Goal: Information Seeking & Learning: Check status

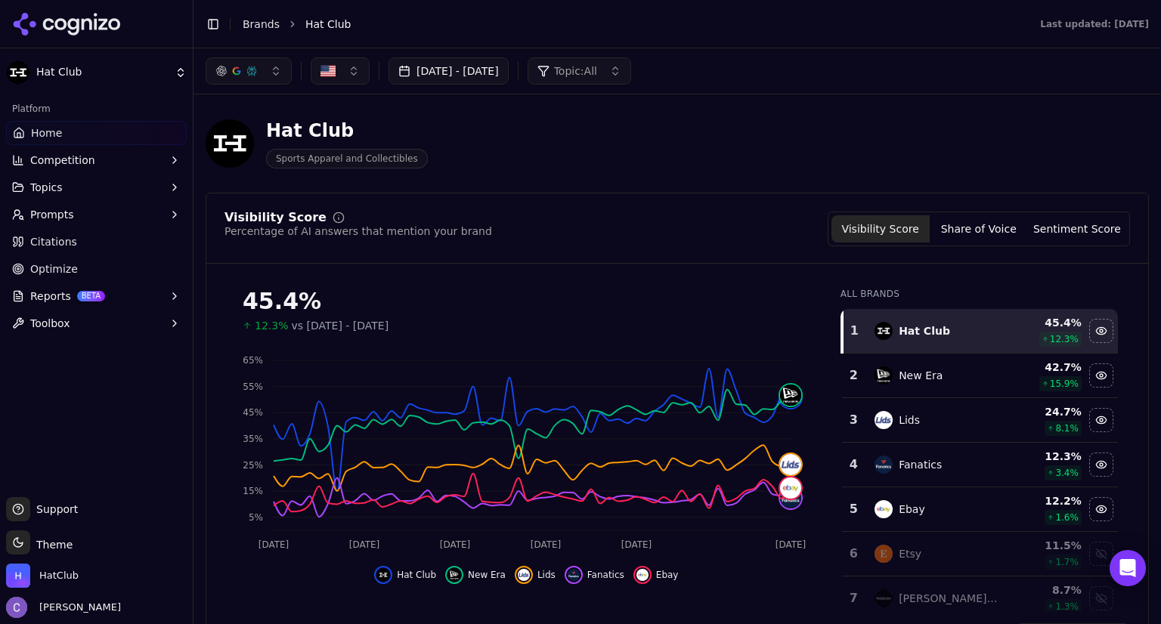
click at [509, 64] on button "[DATE] - [DATE]" at bounding box center [448, 70] width 120 height 27
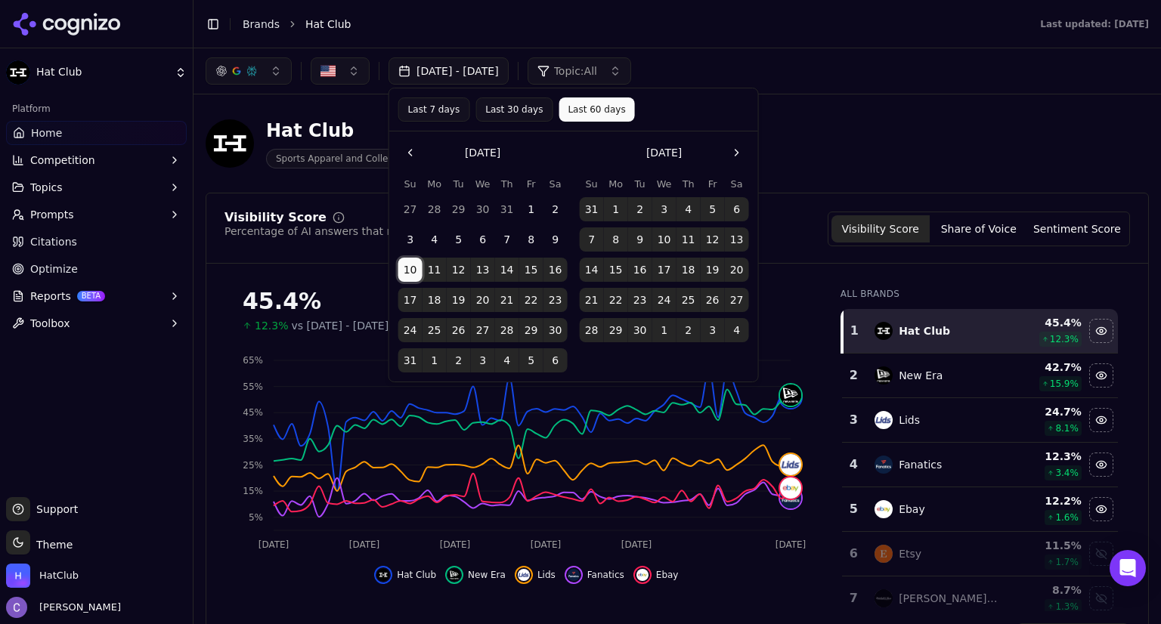
click at [414, 263] on button "10" at bounding box center [410, 270] width 24 height 24
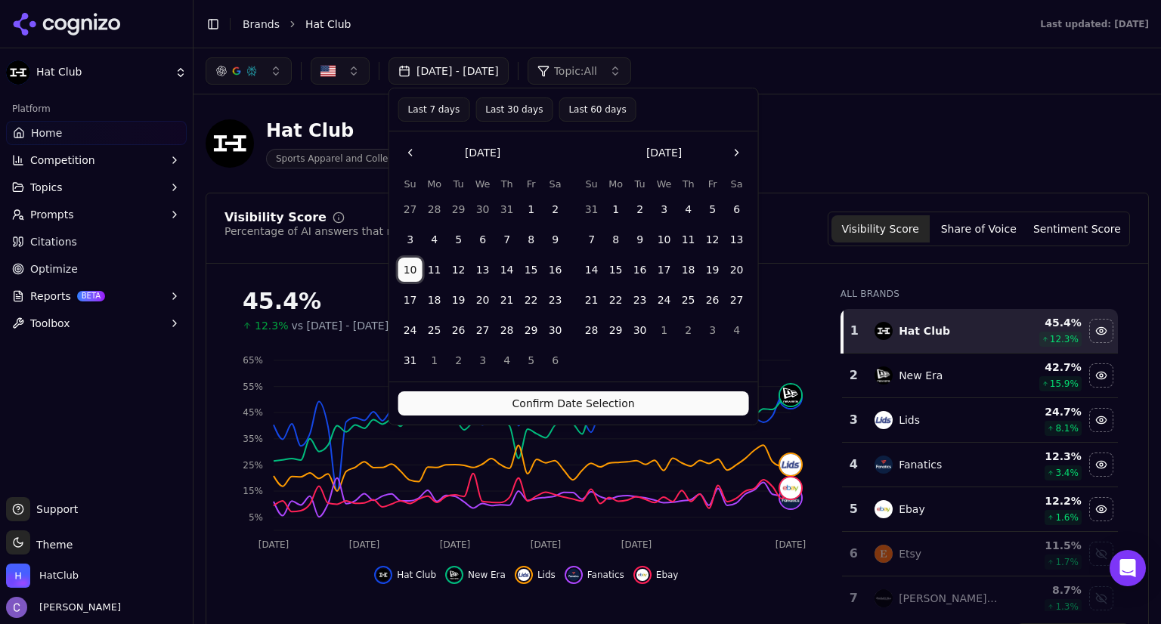
click at [734, 143] on button "Go to the Next Month" at bounding box center [737, 153] width 24 height 24
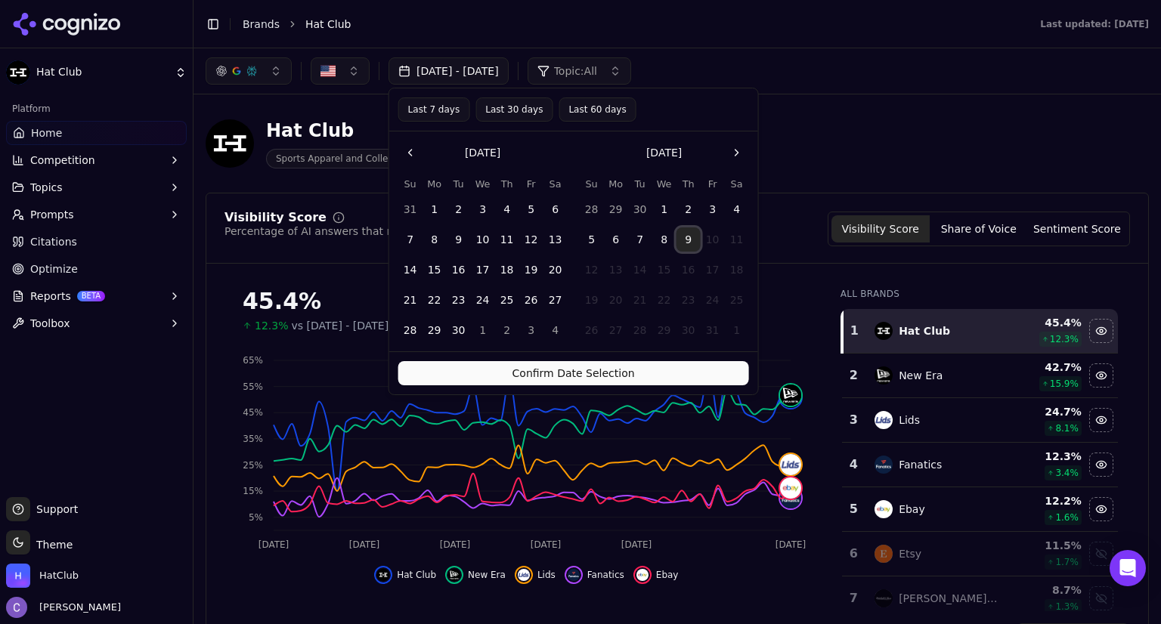
click at [687, 239] on button "9" at bounding box center [688, 239] width 24 height 24
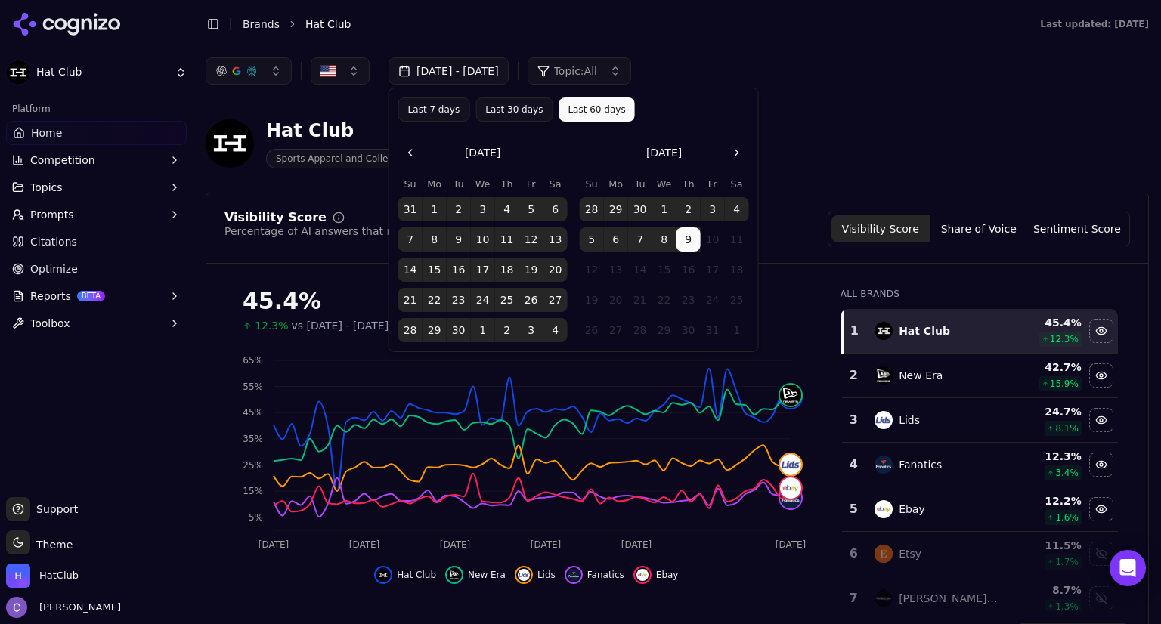
click at [499, 113] on button "Last 30 days" at bounding box center [513, 109] width 77 height 24
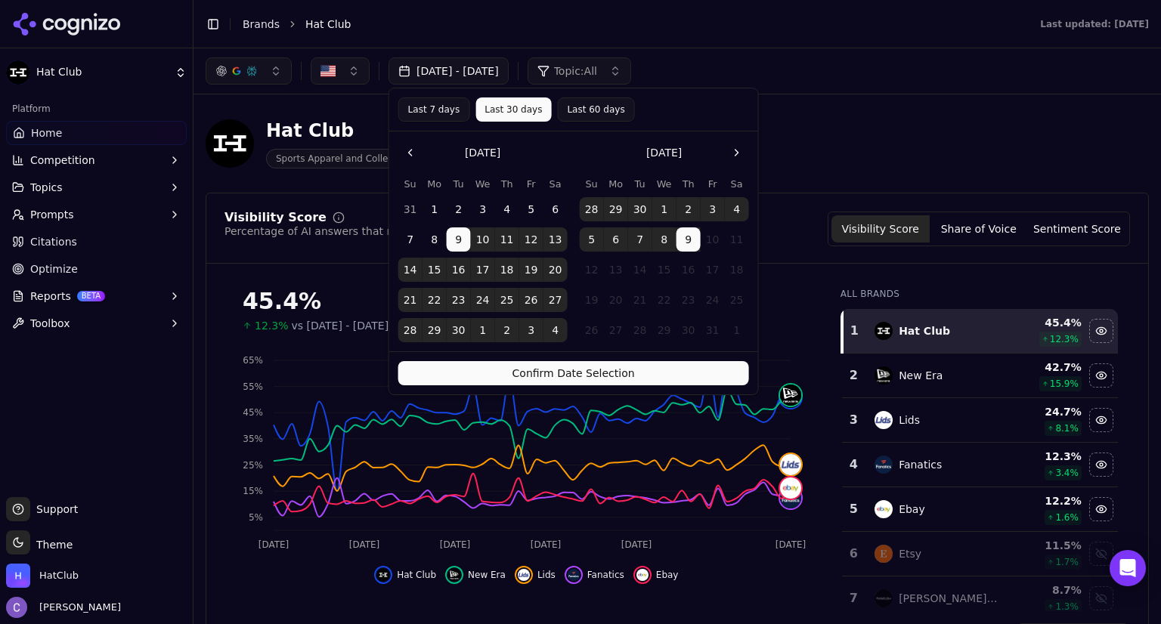
click at [653, 376] on button "Confirm Date Selection" at bounding box center [573, 373] width 351 height 24
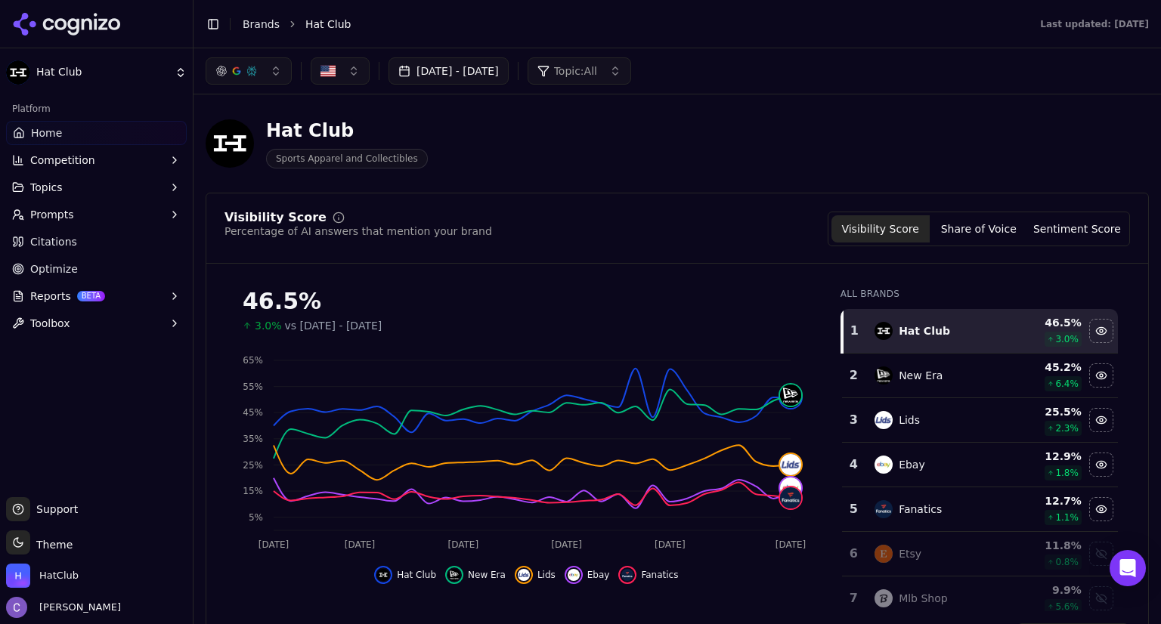
click at [509, 70] on button "[DATE] - [DATE]" at bounding box center [448, 70] width 120 height 27
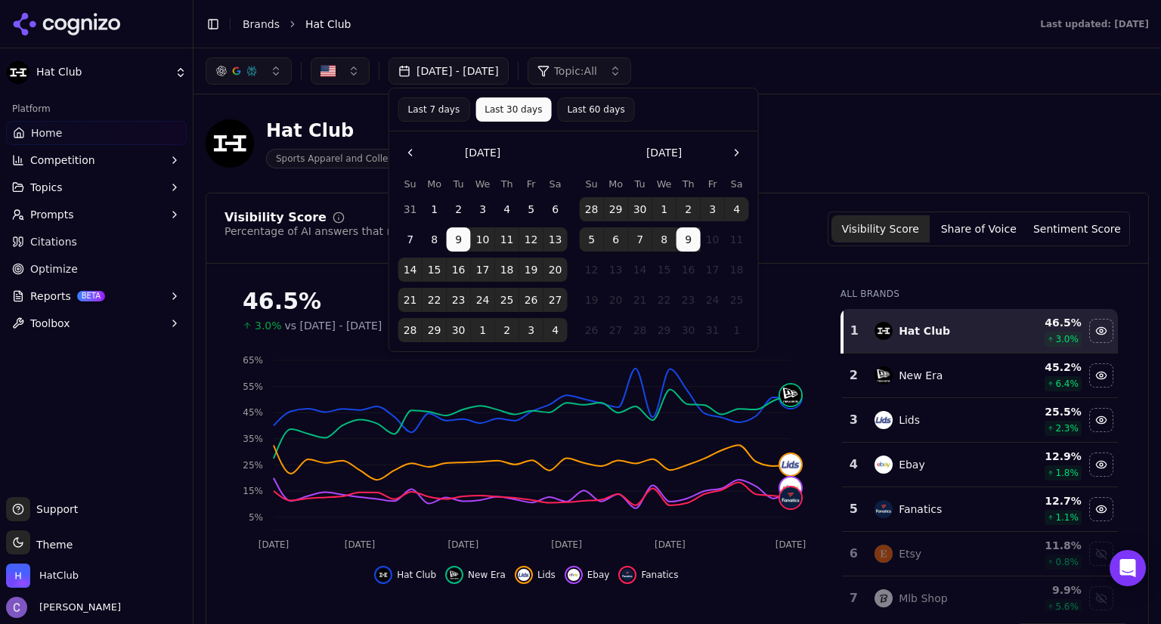
click at [589, 100] on button "Last 60 days" at bounding box center [595, 109] width 77 height 24
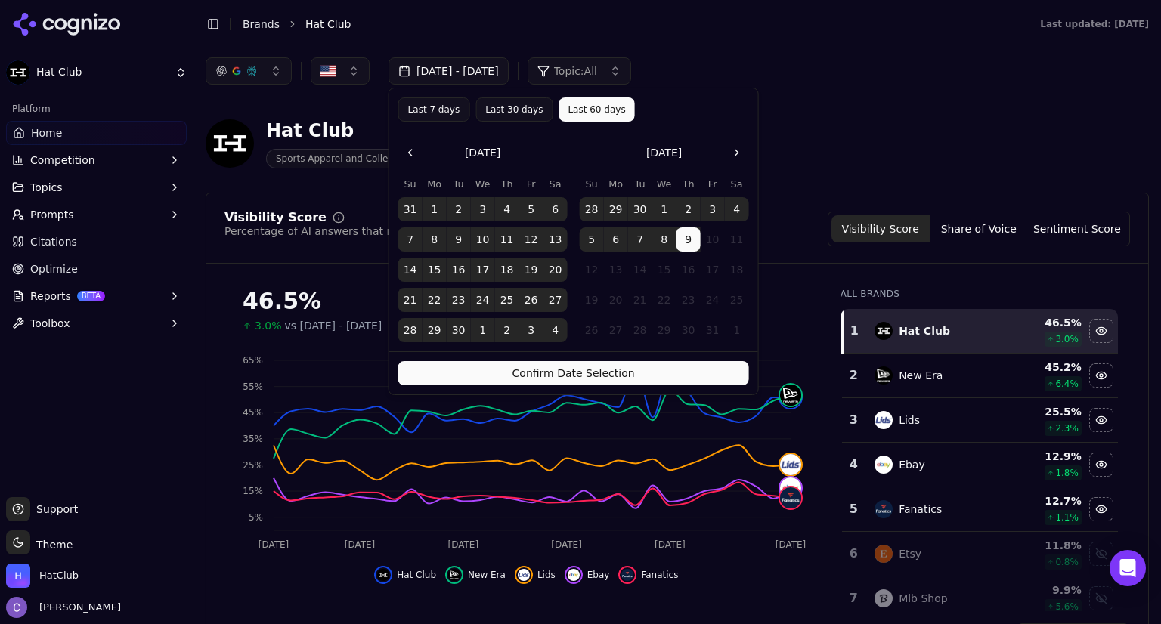
click at [634, 381] on button "Confirm Date Selection" at bounding box center [573, 373] width 351 height 24
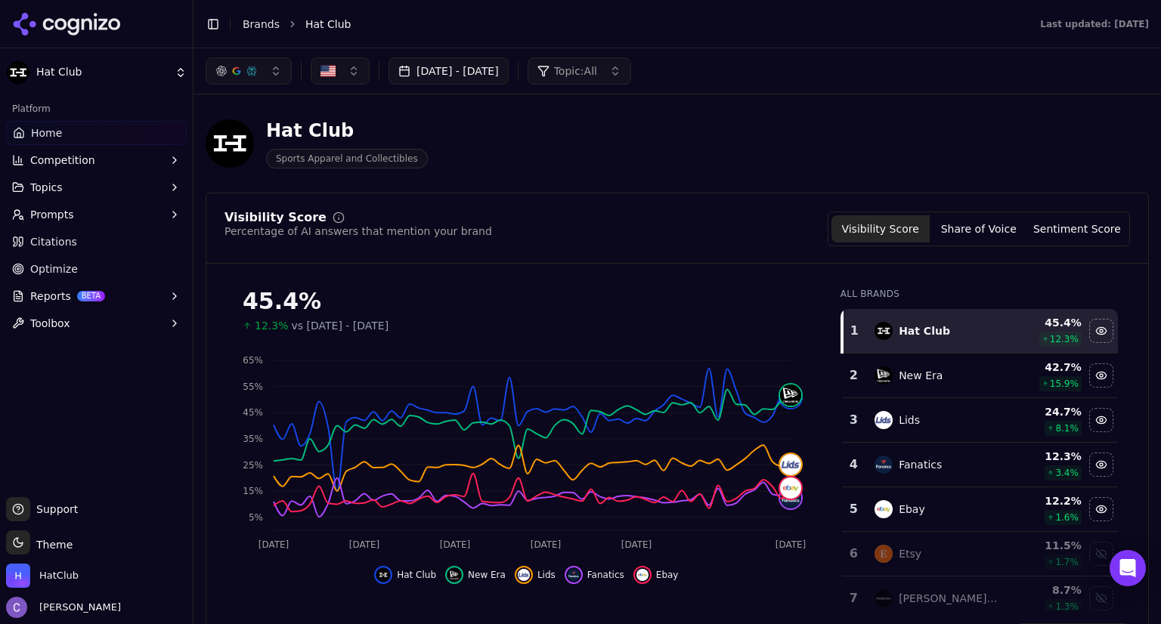
click at [85, 215] on button "Prompts" at bounding box center [96, 215] width 181 height 24
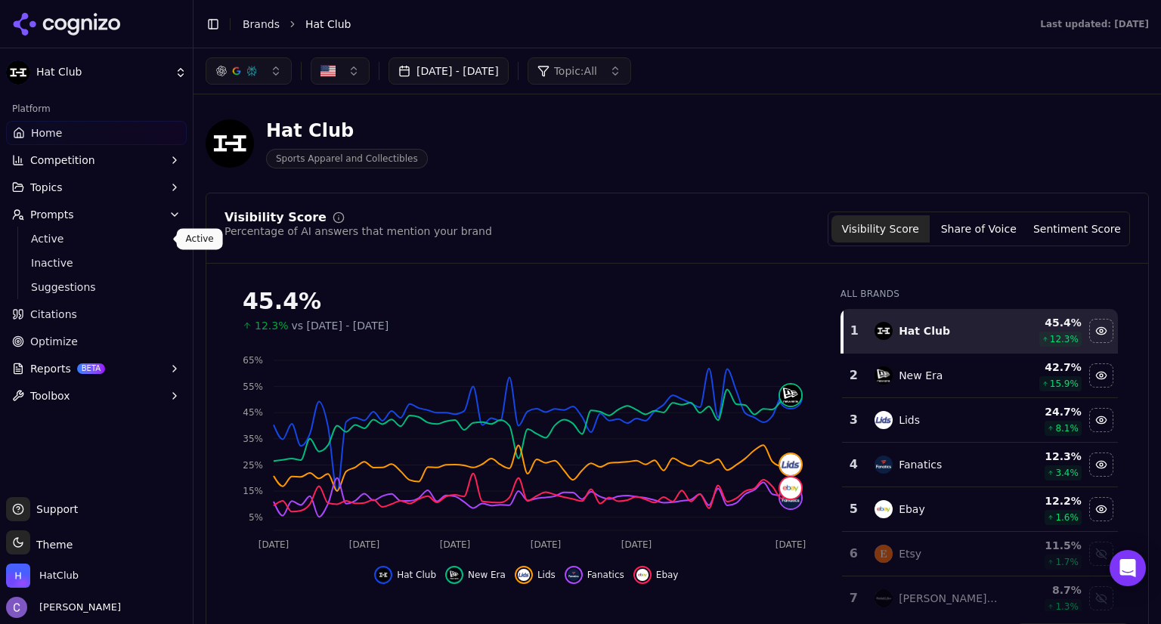
click at [88, 235] on span "Active" at bounding box center [96, 238] width 131 height 15
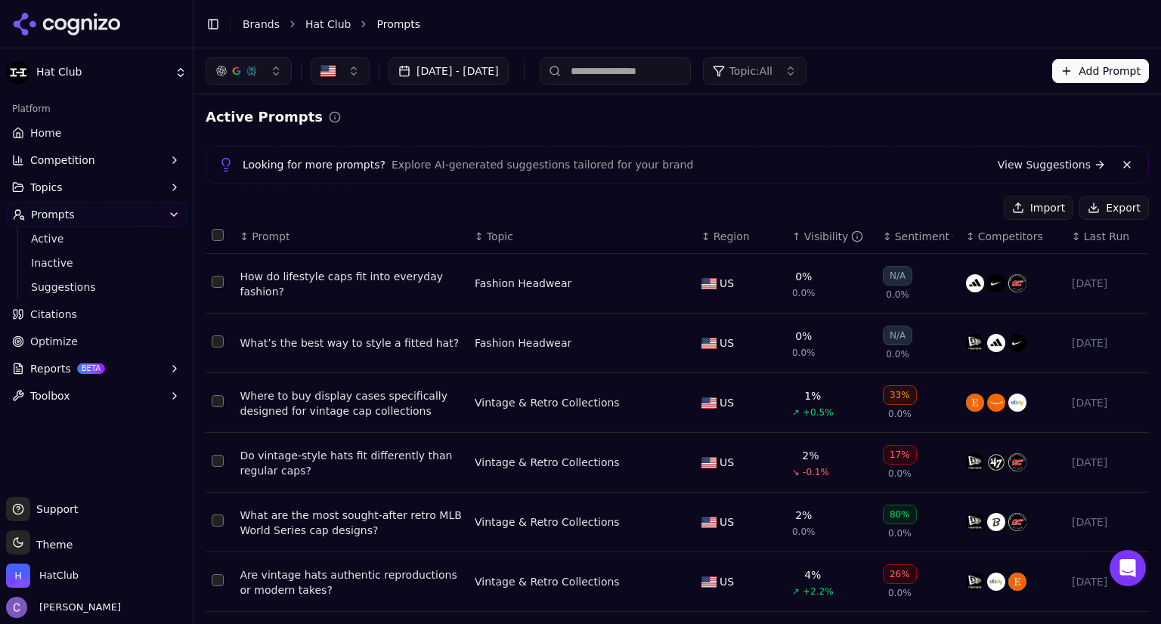
click at [271, 78] on button "button" at bounding box center [249, 70] width 86 height 27
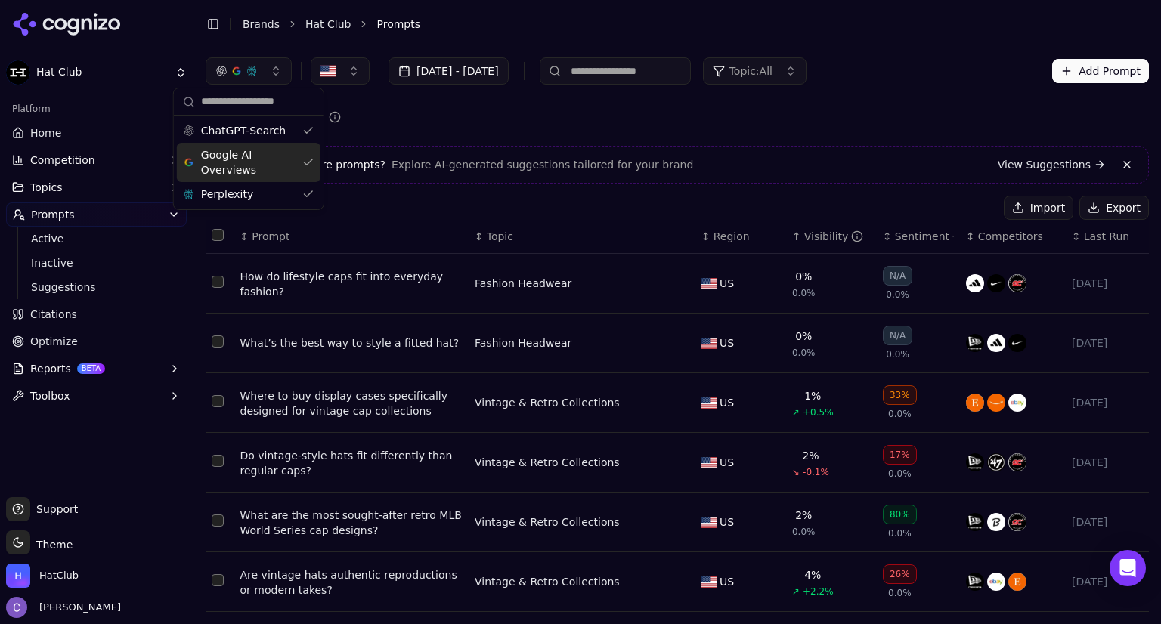
click at [304, 167] on div "Google AI Overviews" at bounding box center [249, 162] width 144 height 39
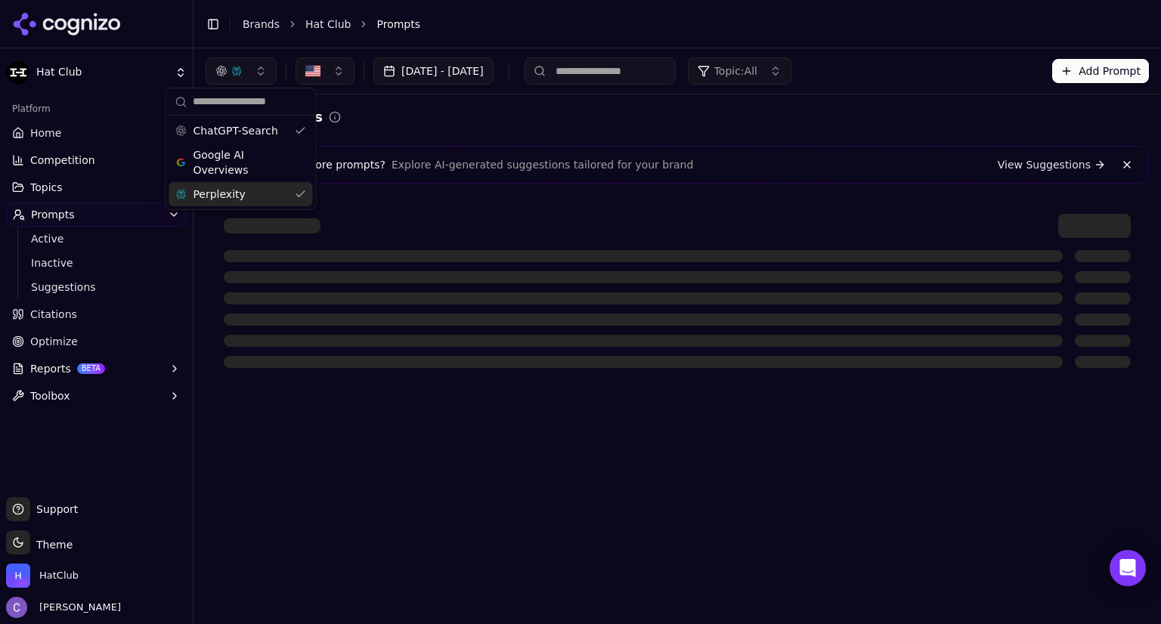
click at [305, 190] on div "Perplexity" at bounding box center [240, 194] width 144 height 24
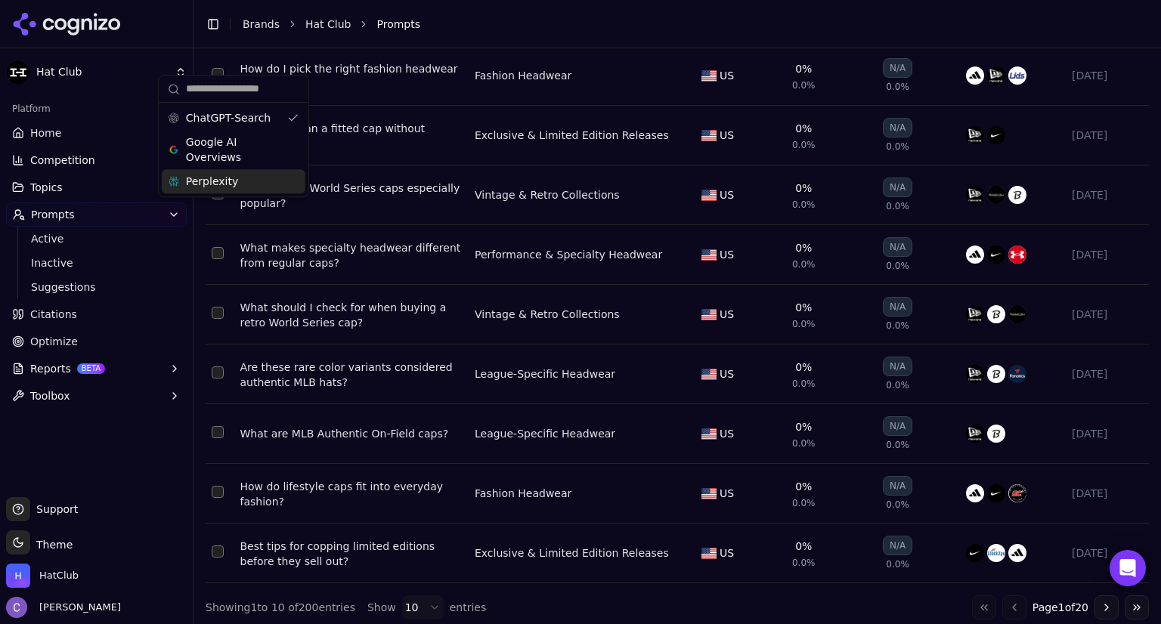
scroll to position [276, 0]
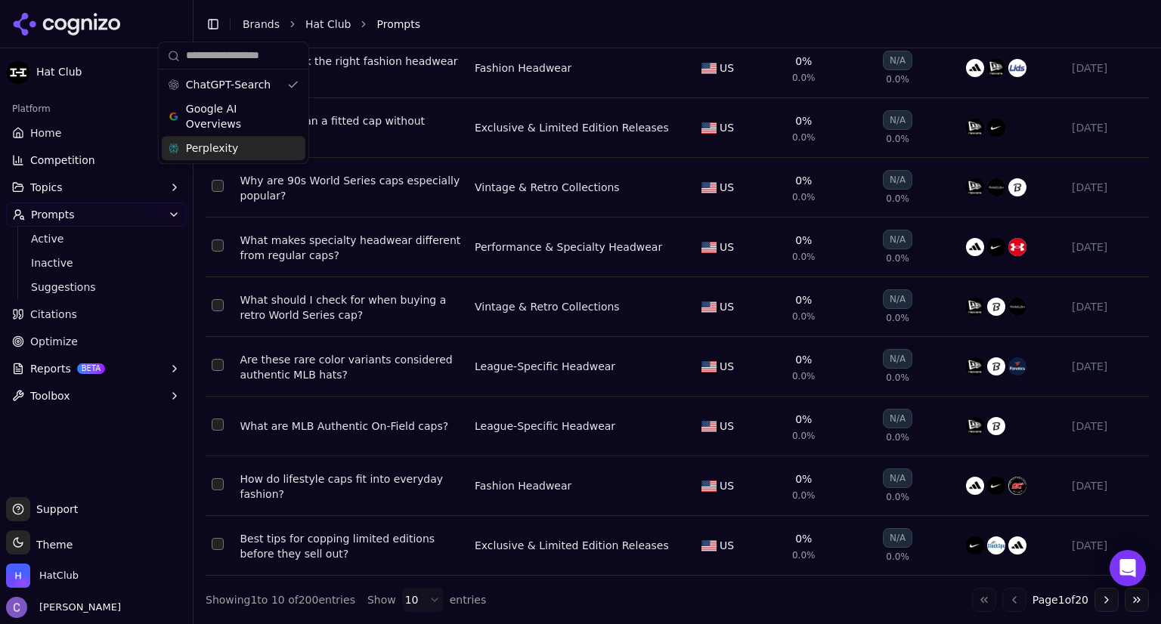
click at [1097, 602] on button "Go to next page" at bounding box center [1106, 600] width 24 height 24
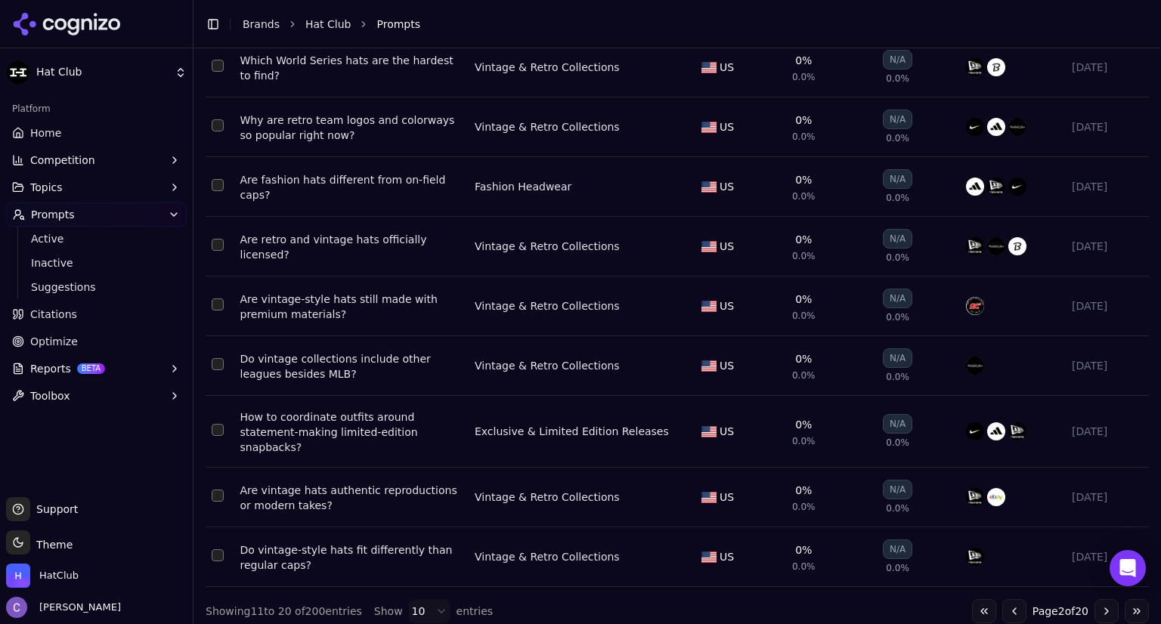
scroll to position [288, 0]
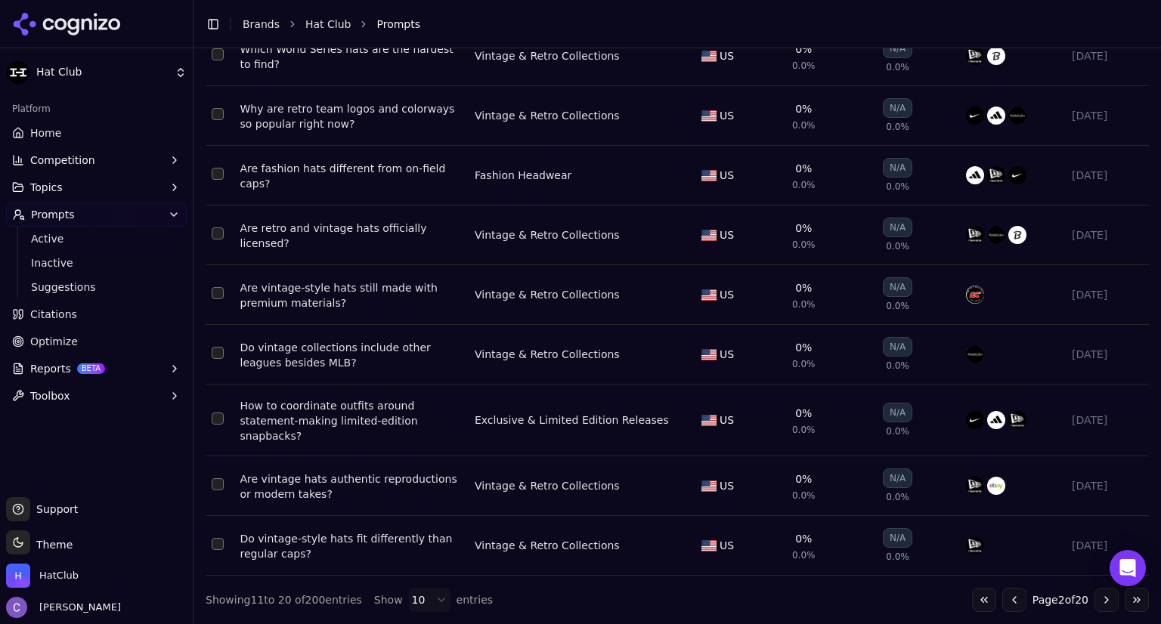
click at [1094, 600] on button "Go to next page" at bounding box center [1106, 600] width 24 height 24
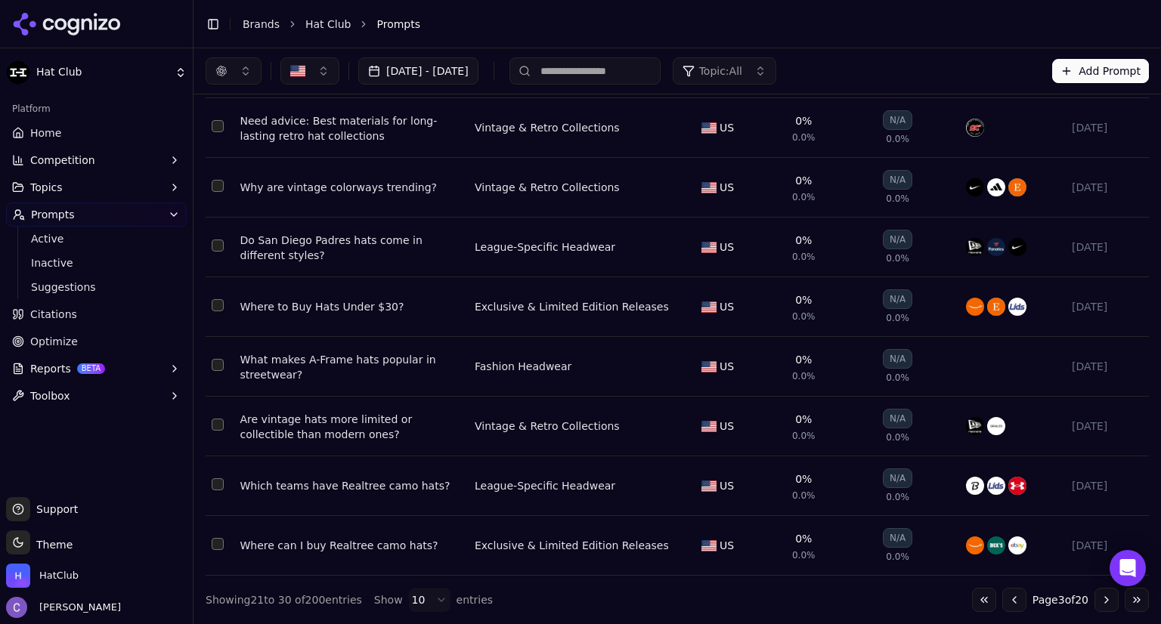
click at [1094, 594] on button "Go to next page" at bounding box center [1106, 600] width 24 height 24
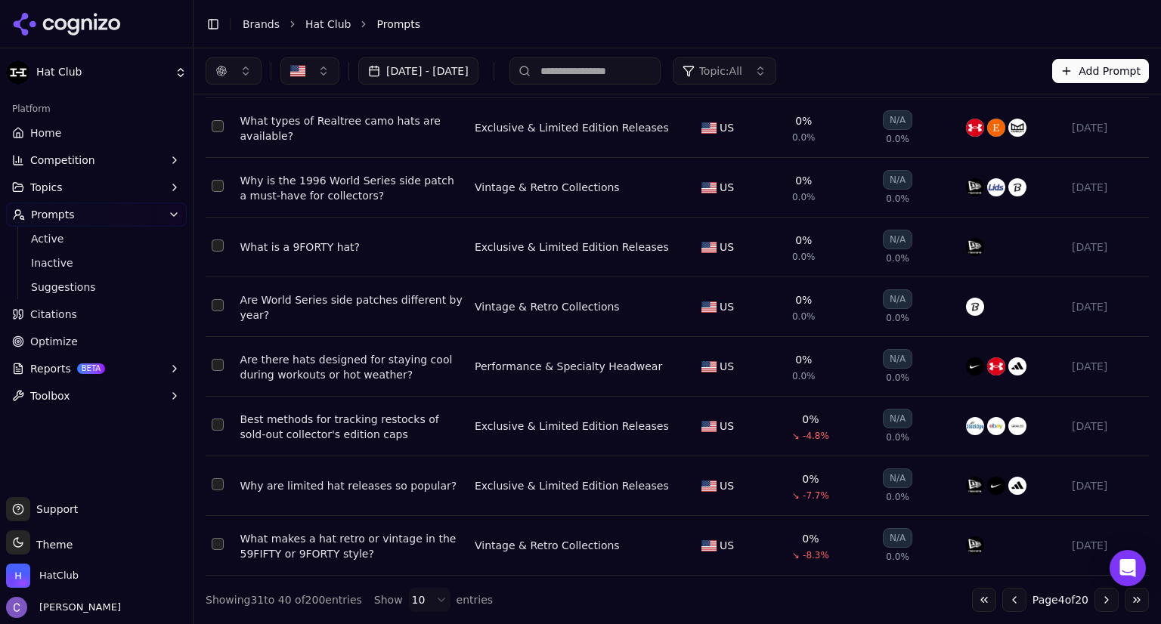
click at [1094, 594] on button "Go to next page" at bounding box center [1106, 600] width 24 height 24
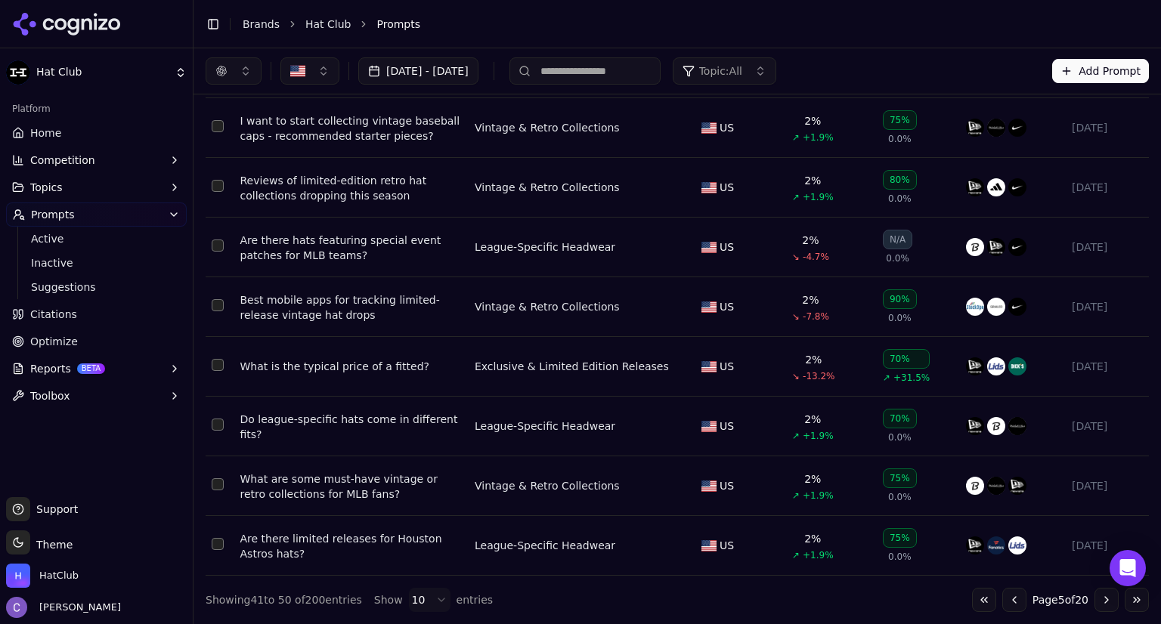
scroll to position [0, 0]
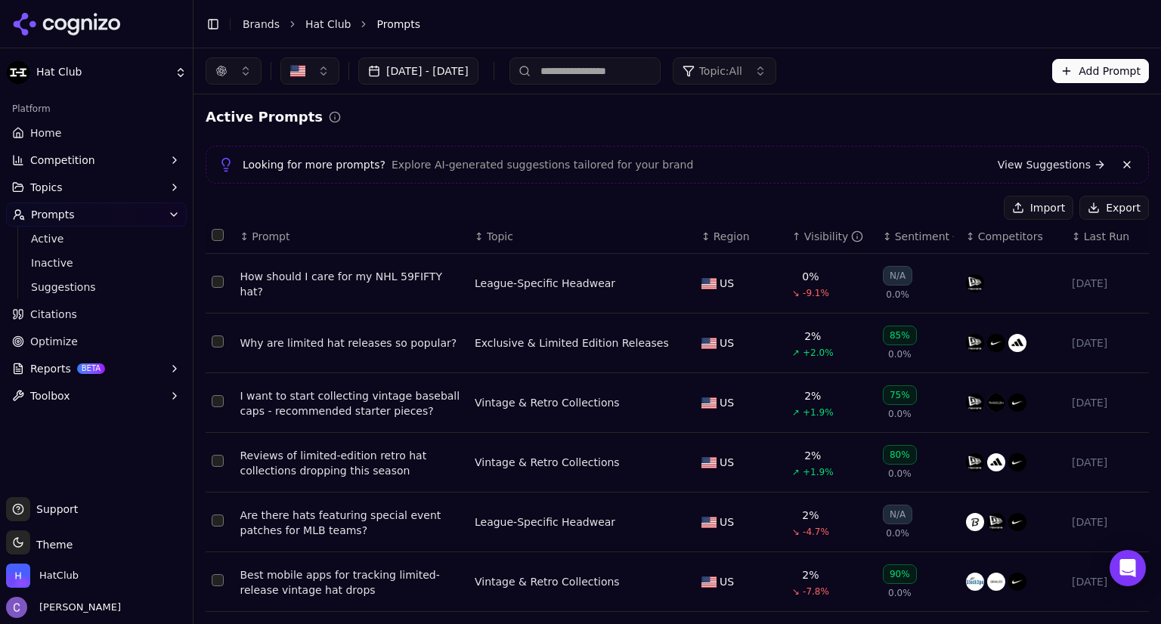
click at [248, 77] on button "button" at bounding box center [234, 70] width 56 height 27
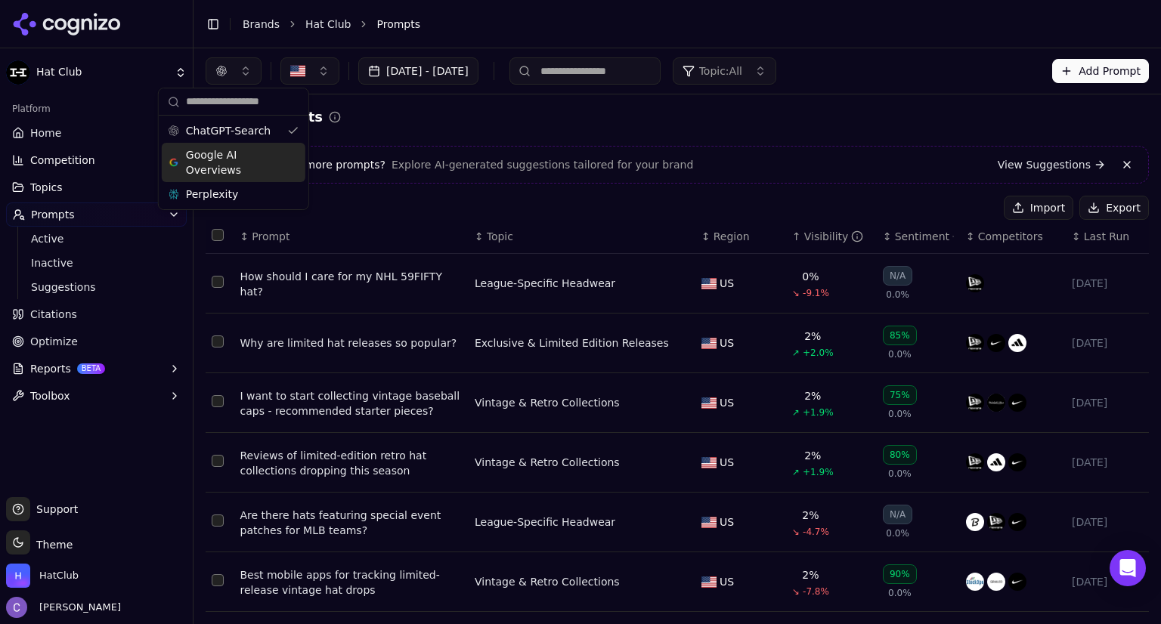
click at [295, 165] on div "Google AI Overviews" at bounding box center [234, 162] width 144 height 39
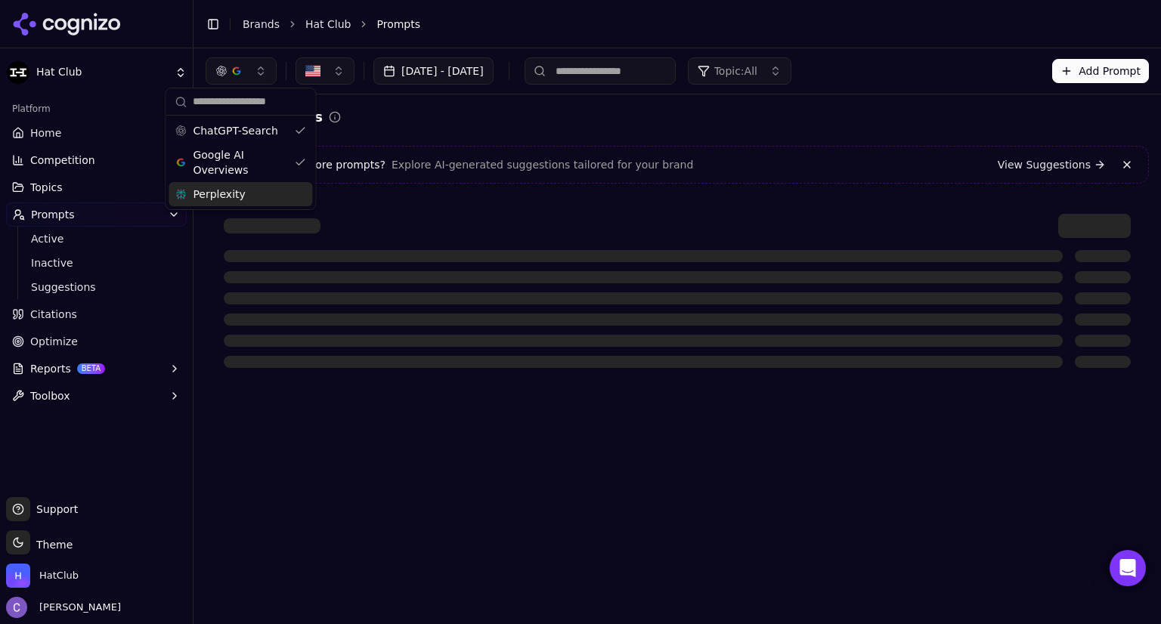
click at [298, 191] on div "Perplexity" at bounding box center [240, 194] width 144 height 24
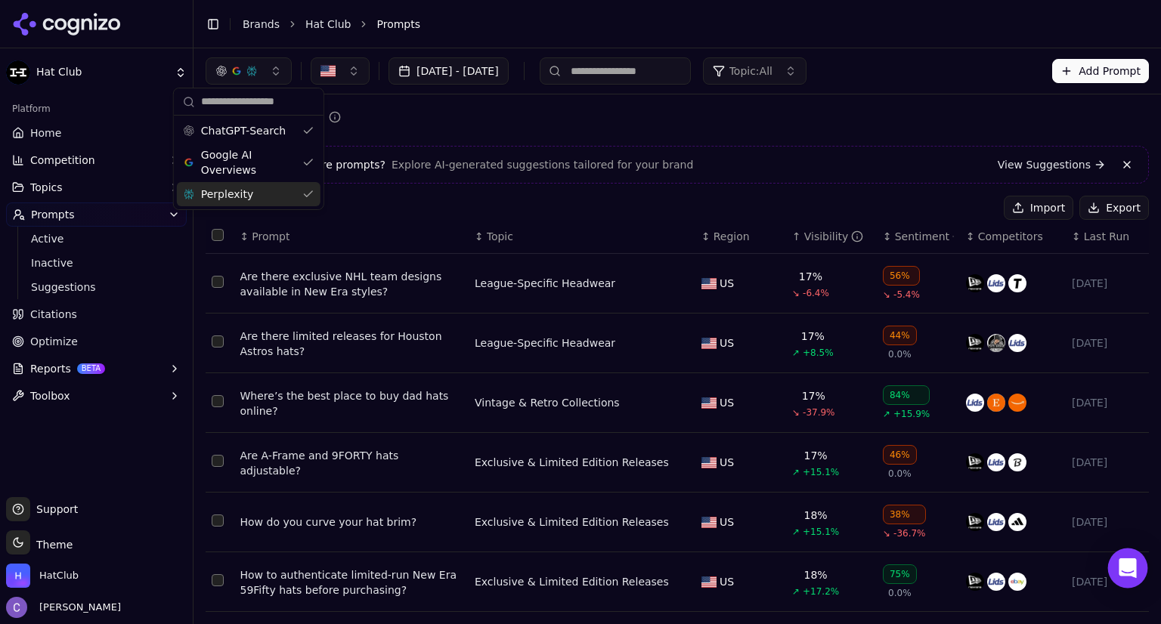
click at [1127, 571] on icon "Open Intercom Messenger" at bounding box center [1126, 568] width 17 height 20
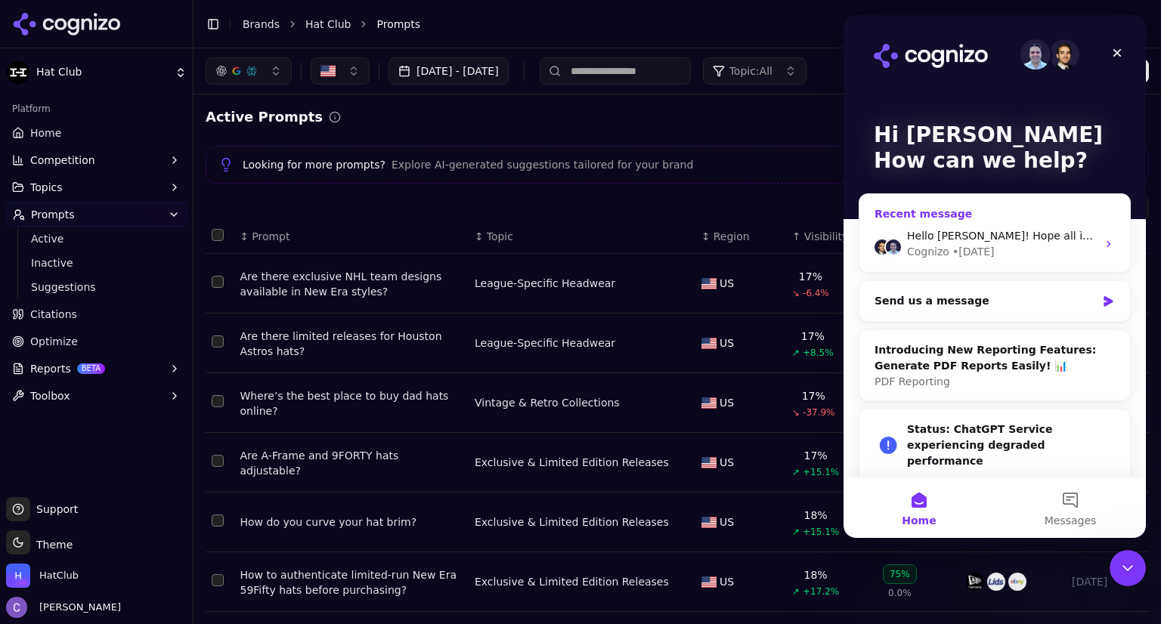
click at [1040, 261] on div "Hello [PERSON_NAME]! Hope all is well with you. Can you send me a link to set u…" at bounding box center [994, 244] width 271 height 56
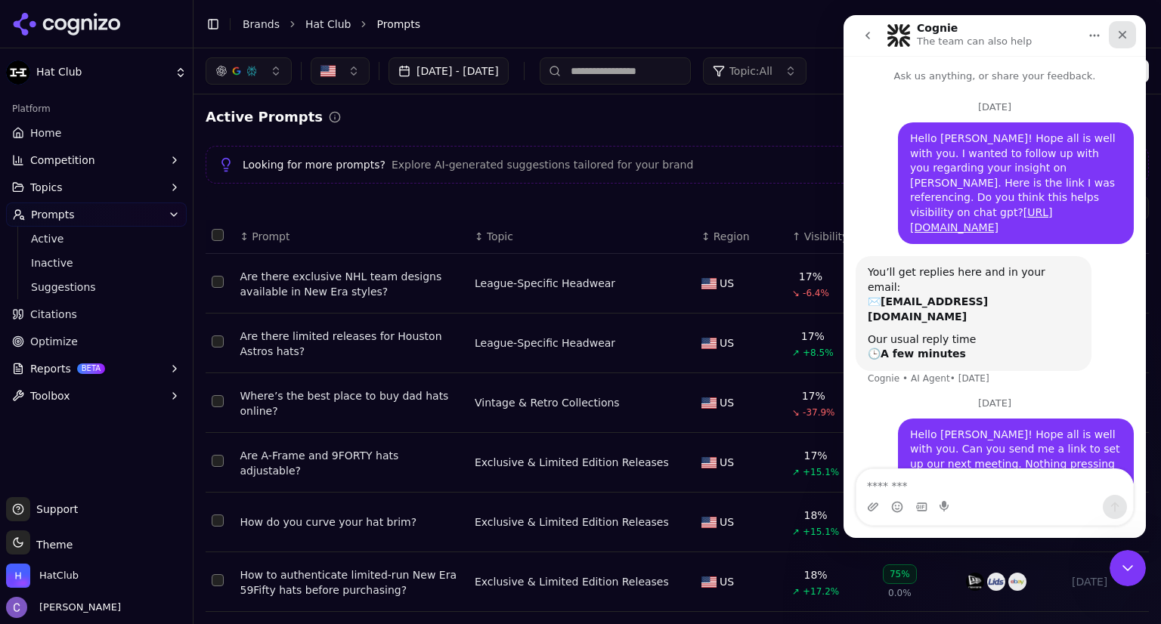
click at [1122, 39] on icon "Close" at bounding box center [1122, 35] width 12 height 12
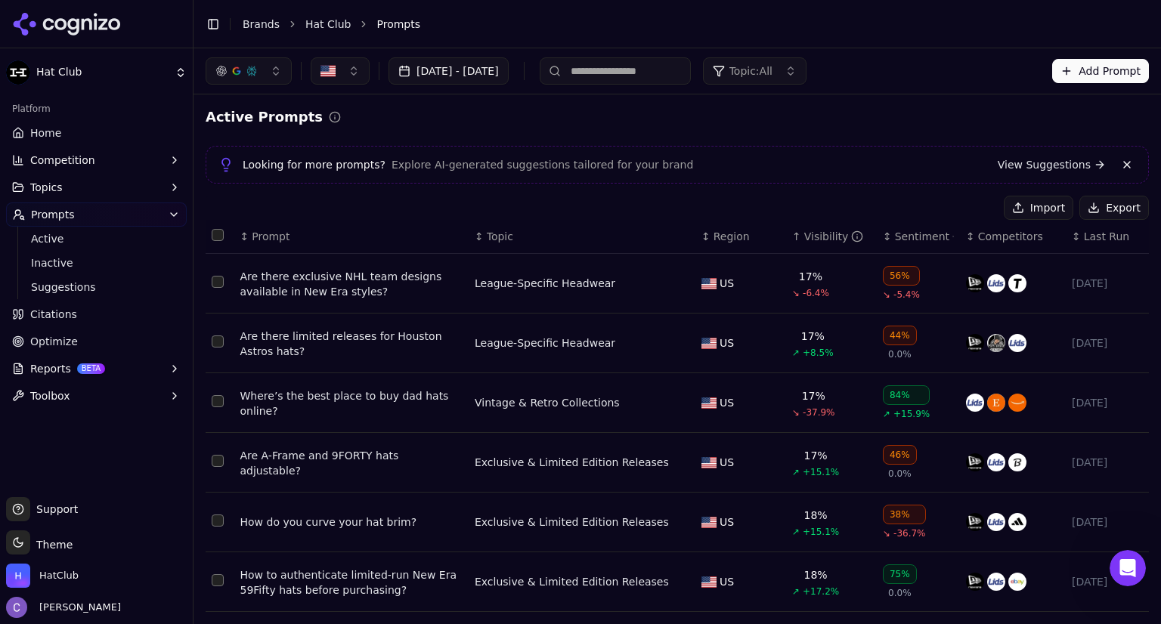
click at [37, 125] on span "Home" at bounding box center [45, 132] width 31 height 15
